Goal: Information Seeking & Learning: Learn about a topic

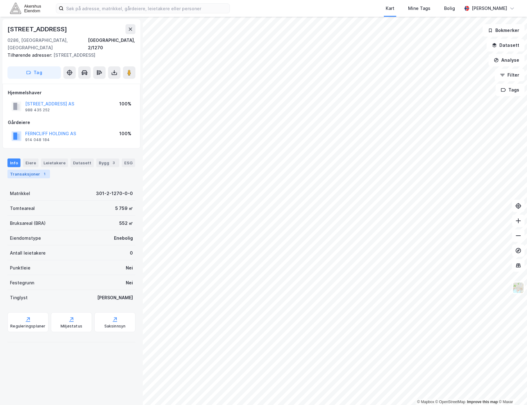
click at [44, 170] on div "Transaksjoner 1" at bounding box center [28, 174] width 43 height 9
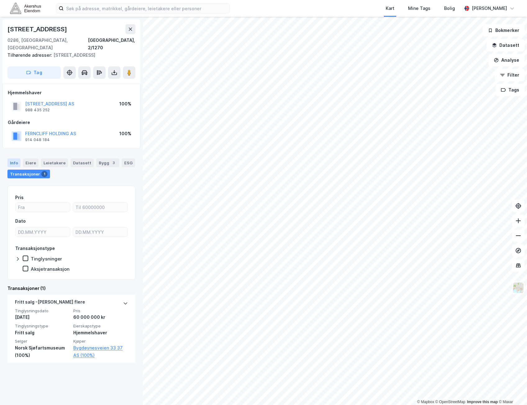
click at [15, 159] on div "Info" at bounding box center [13, 163] width 13 height 9
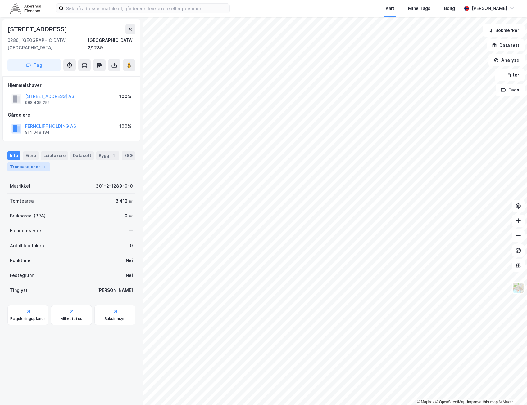
click at [35, 163] on div "Transaksjoner 1" at bounding box center [28, 167] width 43 height 9
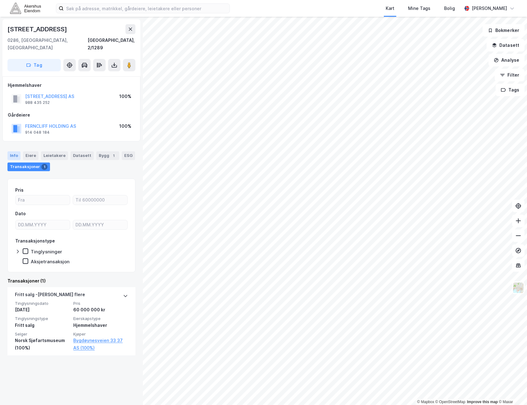
click at [13, 152] on div "Info" at bounding box center [13, 156] width 13 height 9
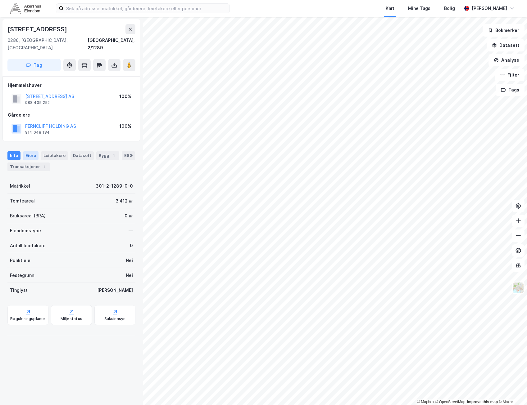
click at [35, 152] on div "Eiere" at bounding box center [31, 156] width 16 height 9
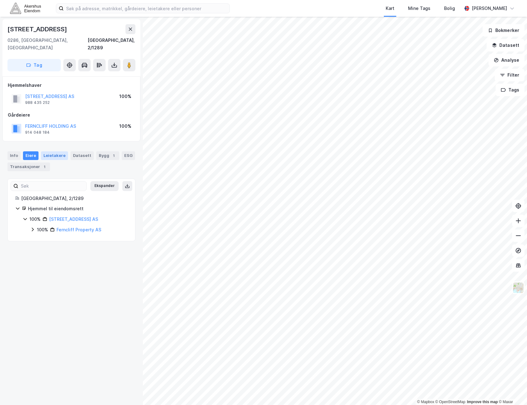
click at [46, 152] on div "Leietakere" at bounding box center [54, 156] width 27 height 9
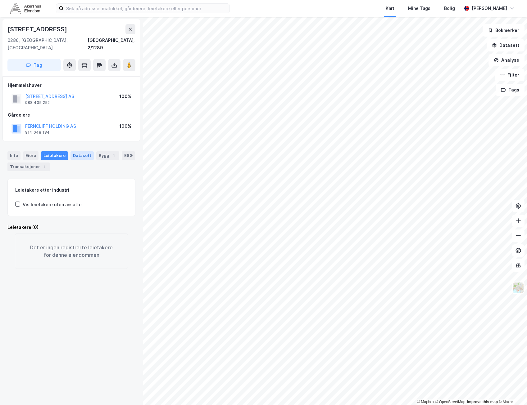
click at [71, 152] on div "Datasett" at bounding box center [81, 156] width 23 height 9
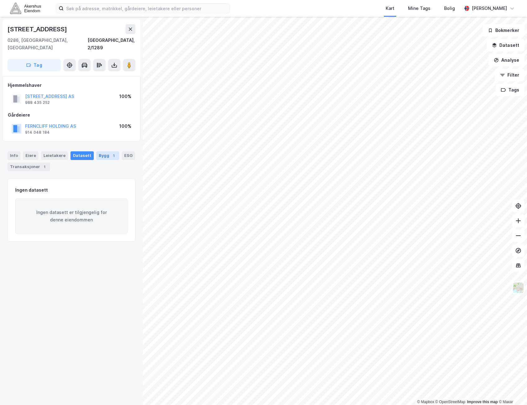
click at [97, 152] on div "Bygg 1" at bounding box center [107, 156] width 23 height 9
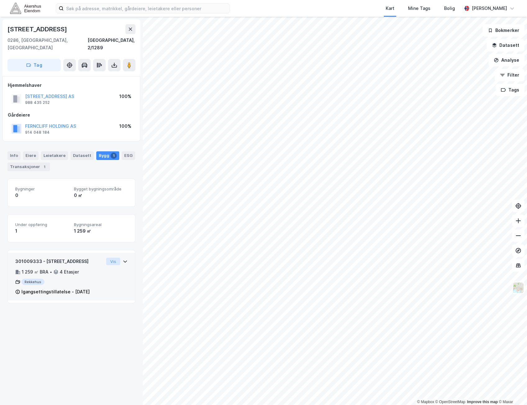
click at [114, 258] on button "Vis" at bounding box center [113, 261] width 14 height 7
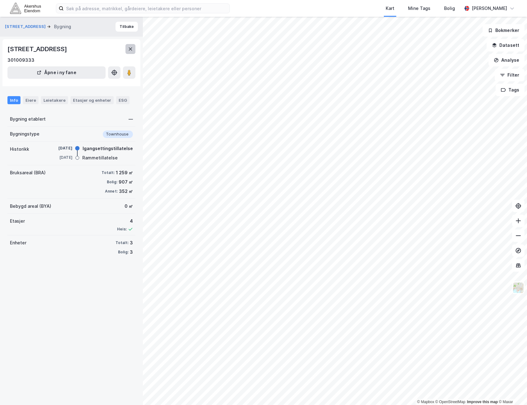
click at [132, 48] on icon at bounding box center [130, 49] width 5 height 5
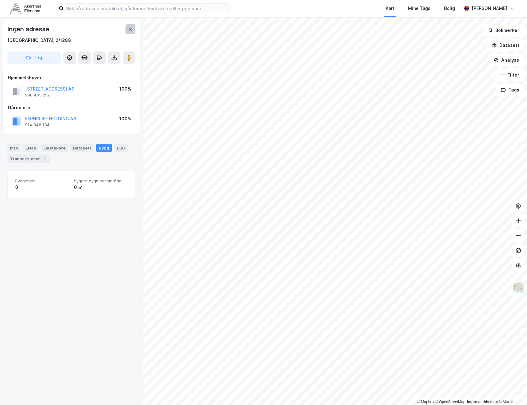
click at [135, 26] on button at bounding box center [130, 29] width 10 height 10
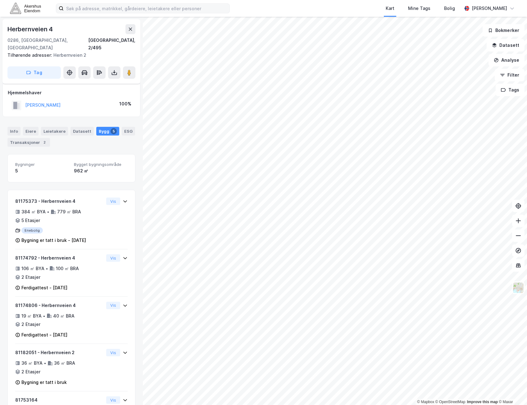
scroll to position [3, 0]
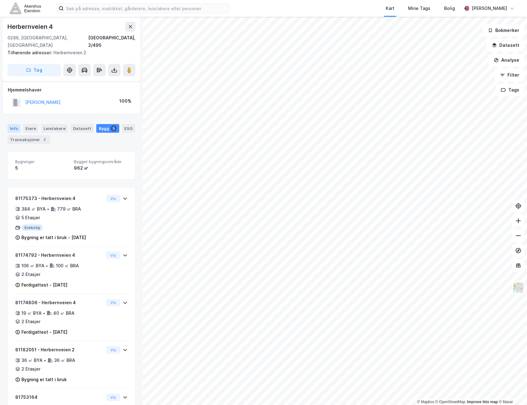
click at [15, 124] on div "Info" at bounding box center [13, 128] width 13 height 9
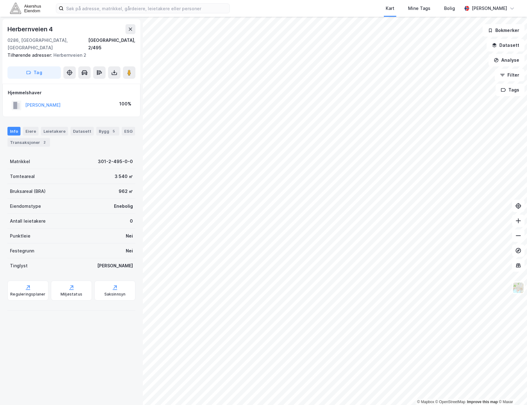
drag, startPoint x: 76, startPoint y: 98, endPoint x: 25, endPoint y: 101, distance: 51.3
click at [25, 101] on div "[PERSON_NAME] 100%" at bounding box center [71, 105] width 127 height 13
